Goal: Find specific page/section: Find specific page/section

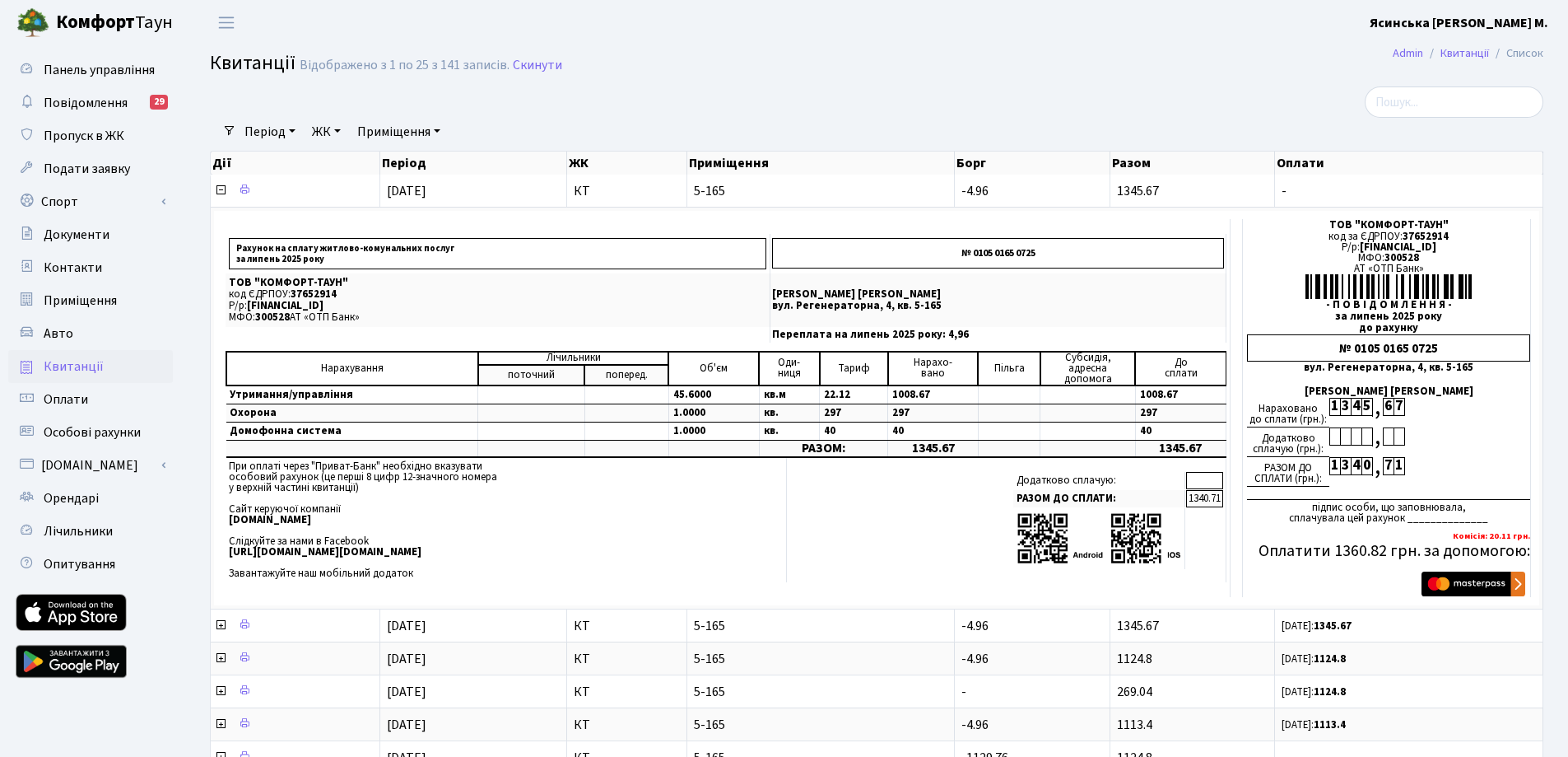
select select "25"
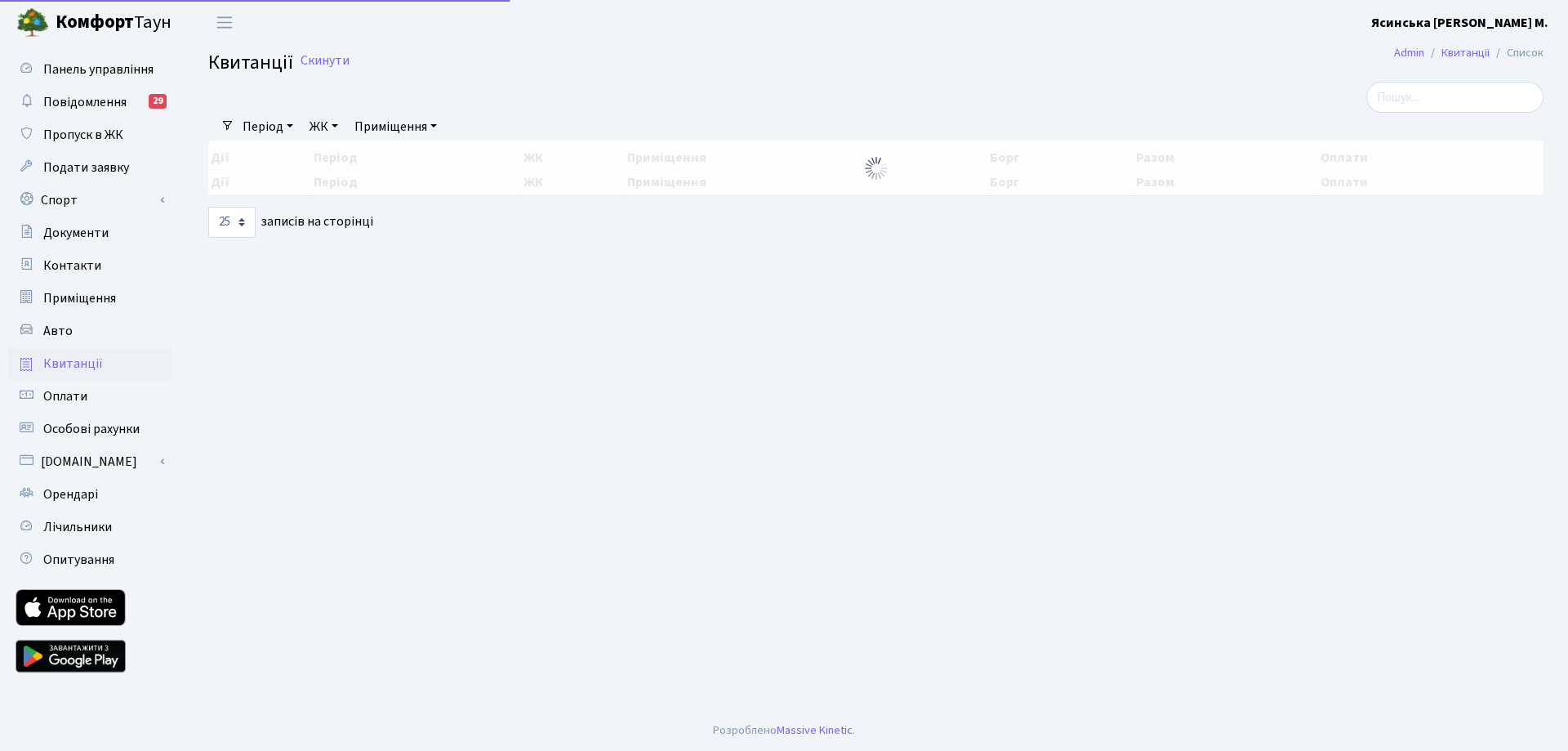
select select "25"
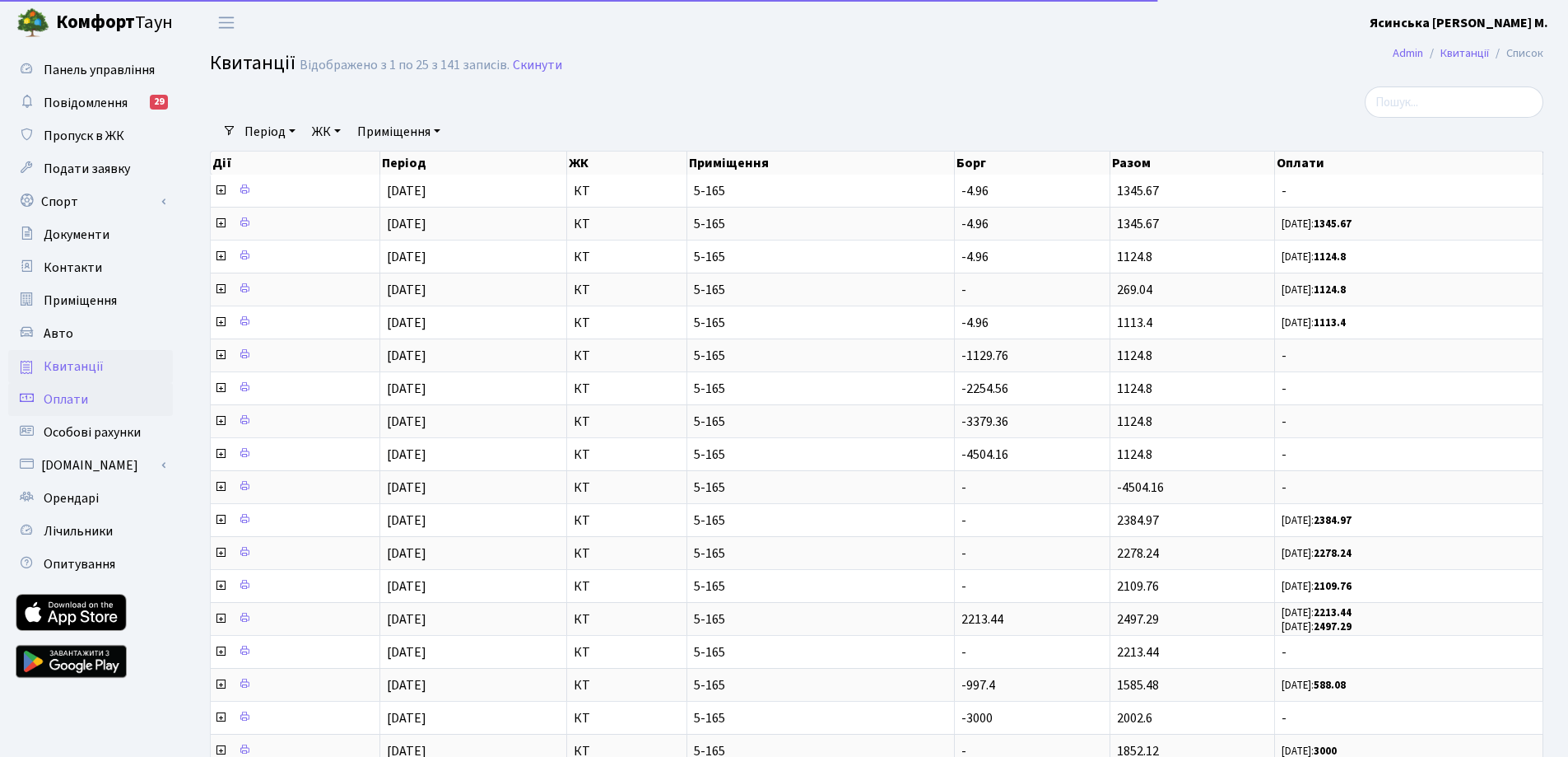
click at [68, 402] on span "Оплати" at bounding box center [66, 399] width 45 height 18
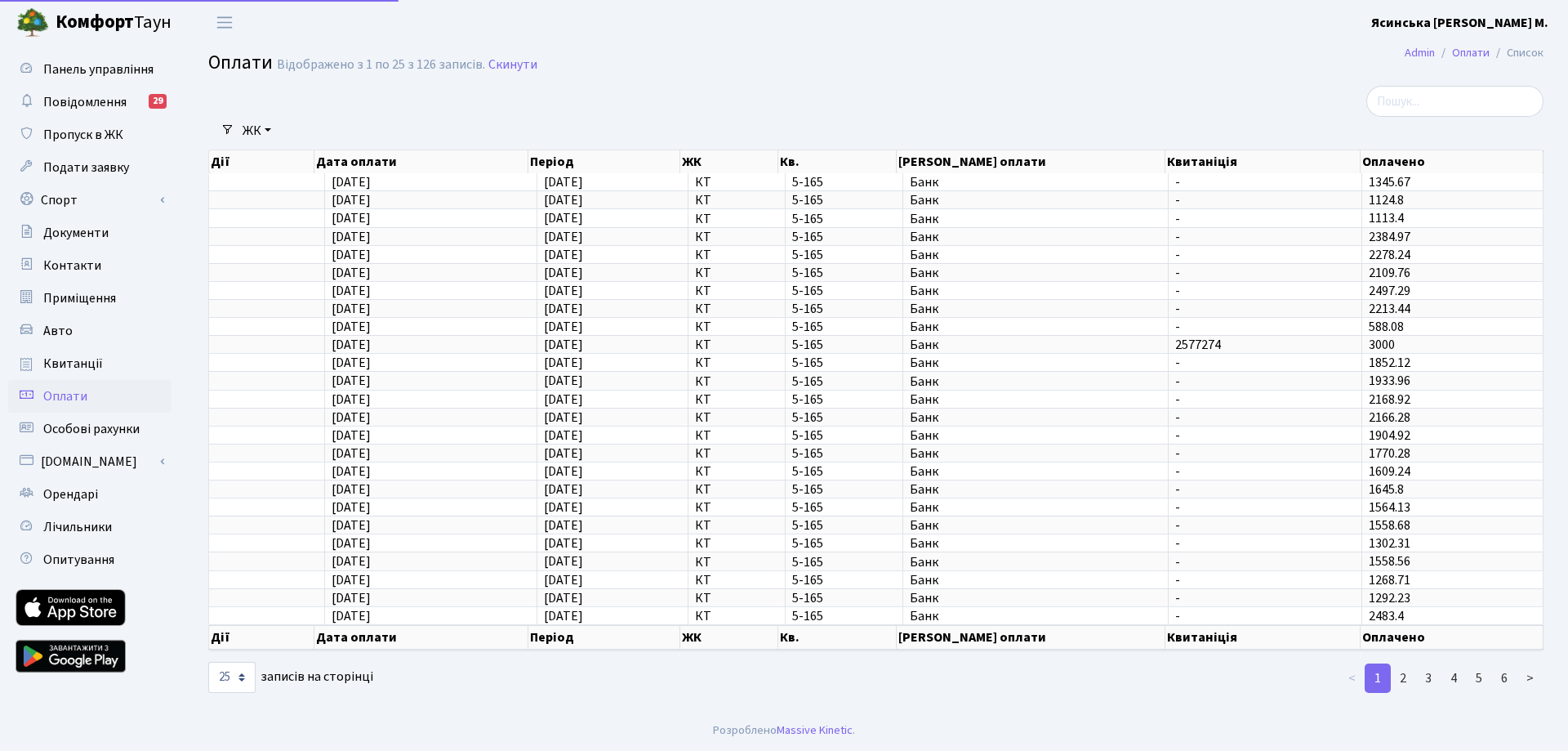
select select "25"
click at [68, 354] on link "Квитанції" at bounding box center [90, 363] width 163 height 33
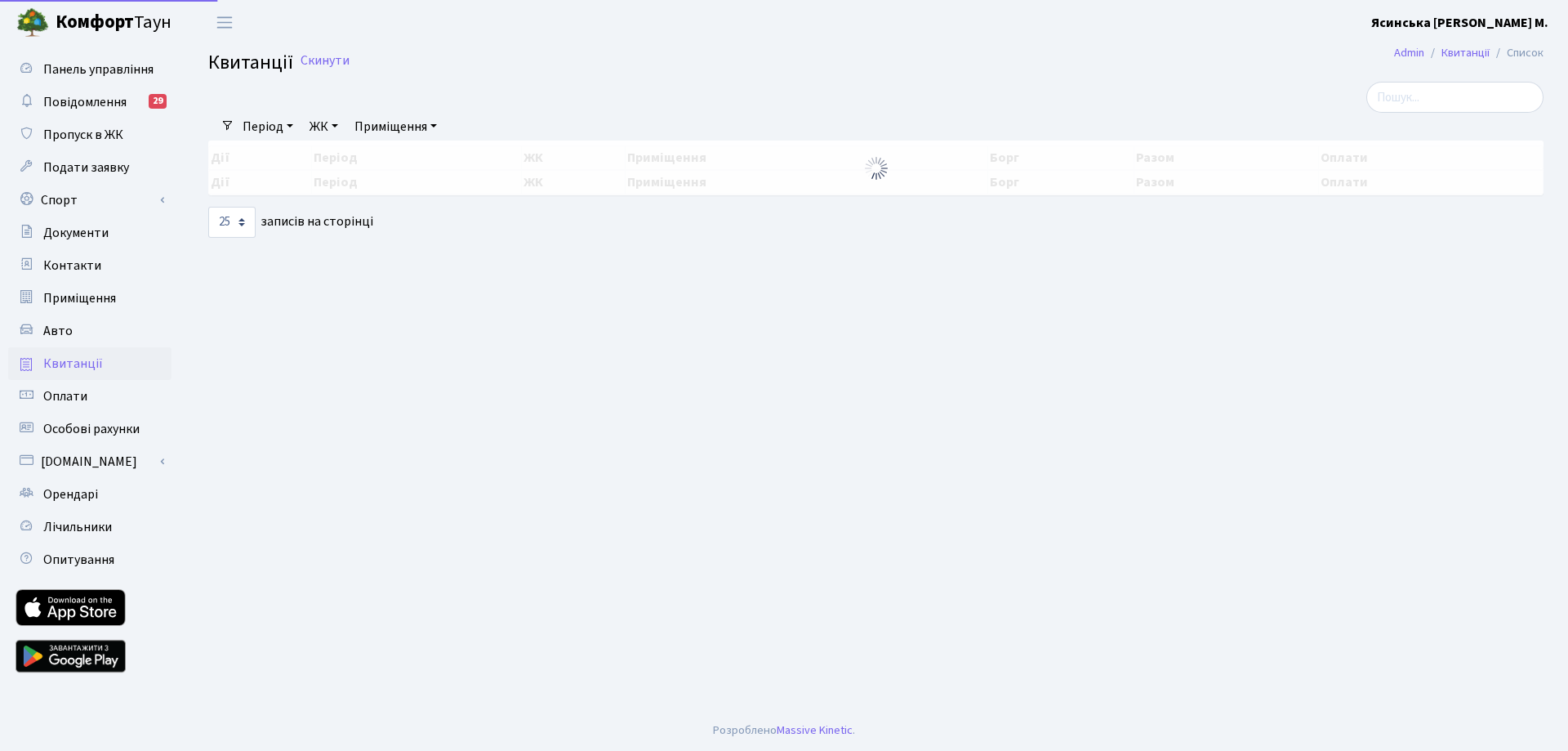
select select "25"
